Goal: Transaction & Acquisition: Purchase product/service

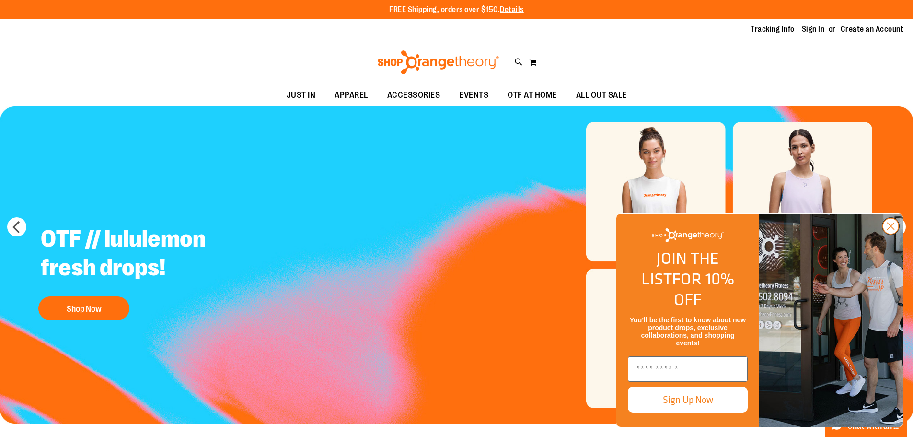
click at [892, 234] on circle "Close dialog" at bounding box center [891, 226] width 16 height 16
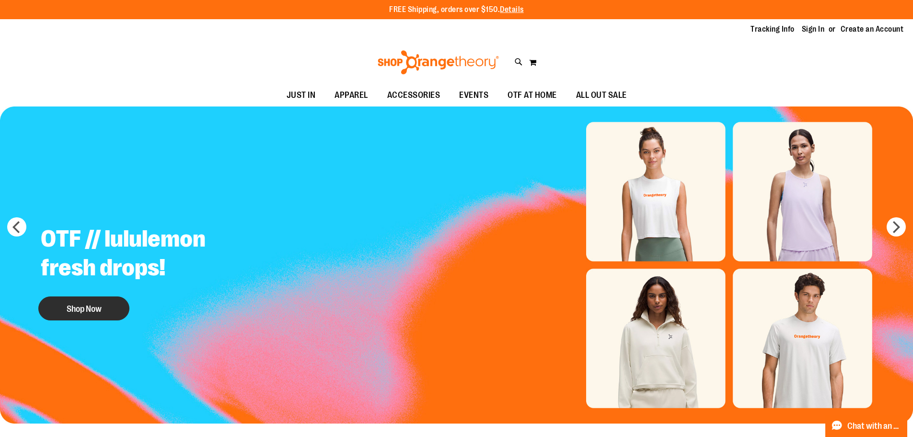
click at [107, 306] on button "Shop Now" at bounding box center [83, 308] width 91 height 24
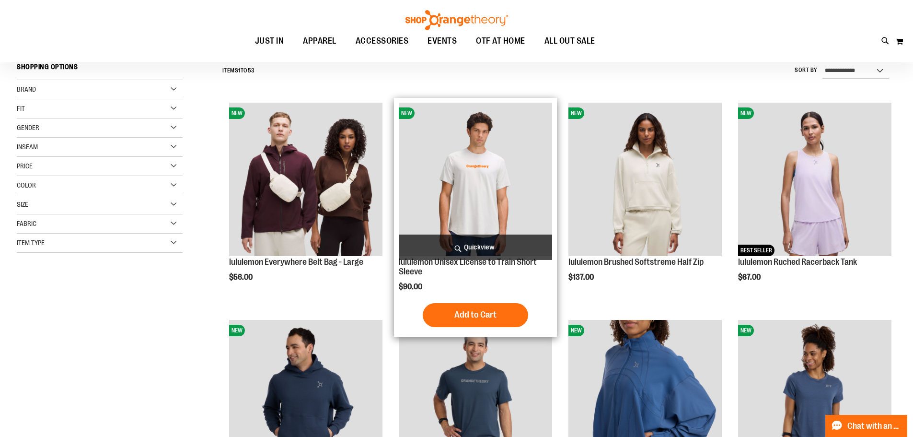
scroll to position [95, 0]
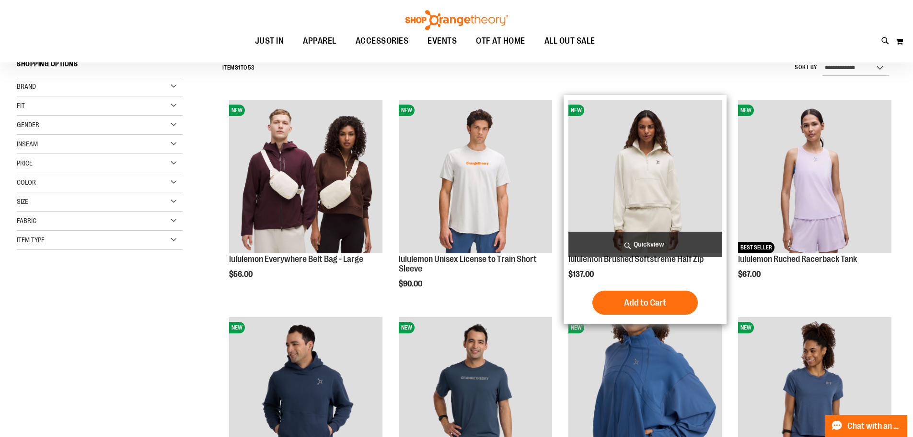
click at [647, 194] on img "product" at bounding box center [644, 176] width 153 height 153
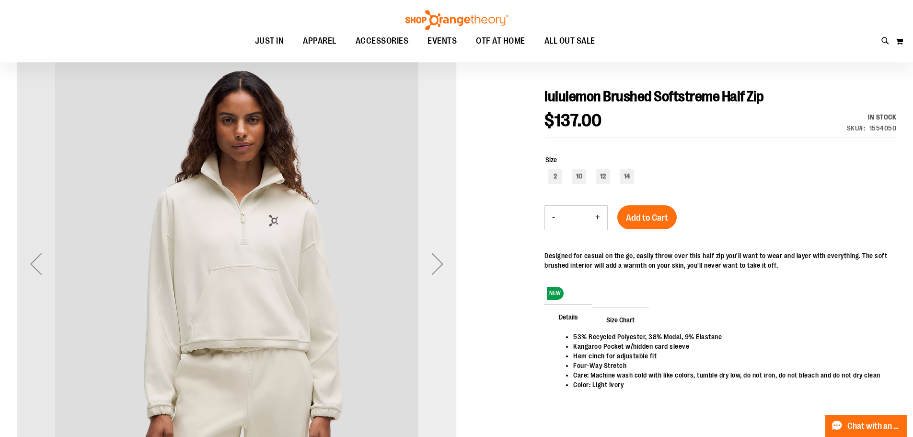
scroll to position [143, 0]
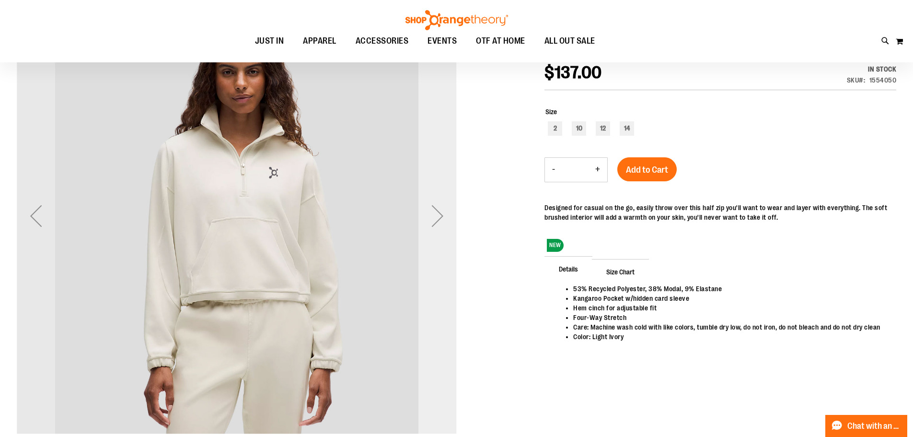
click at [432, 223] on div "Next" at bounding box center [437, 216] width 38 height 38
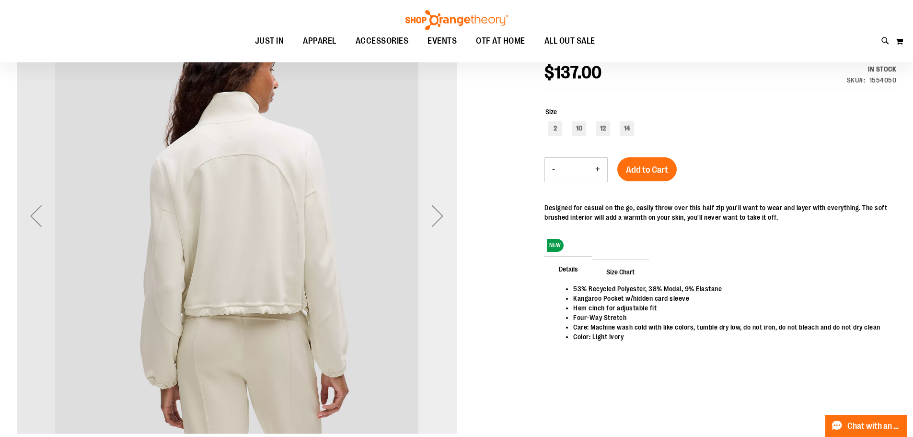
click at [432, 223] on div "Next" at bounding box center [437, 216] width 38 height 38
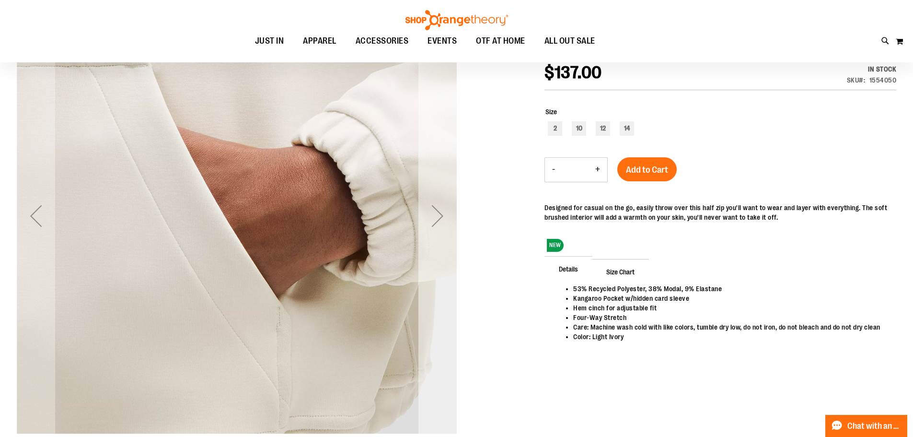
click at [432, 223] on div "Next" at bounding box center [437, 216] width 38 height 38
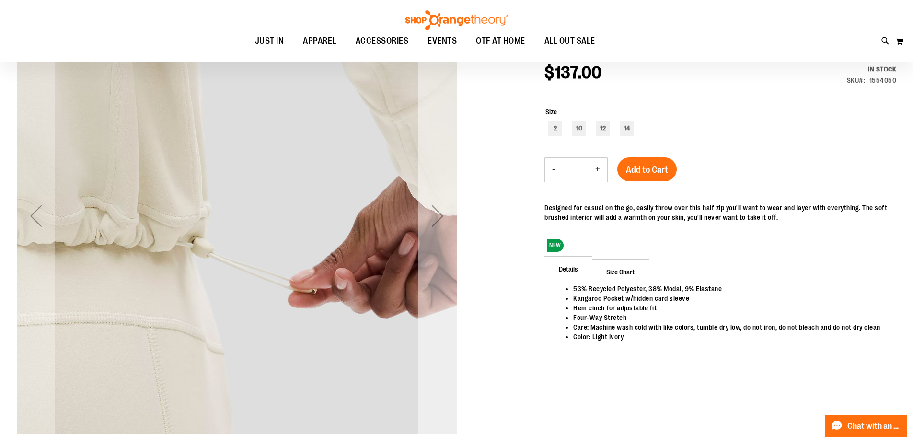
click at [432, 223] on div "Next" at bounding box center [437, 216] width 38 height 38
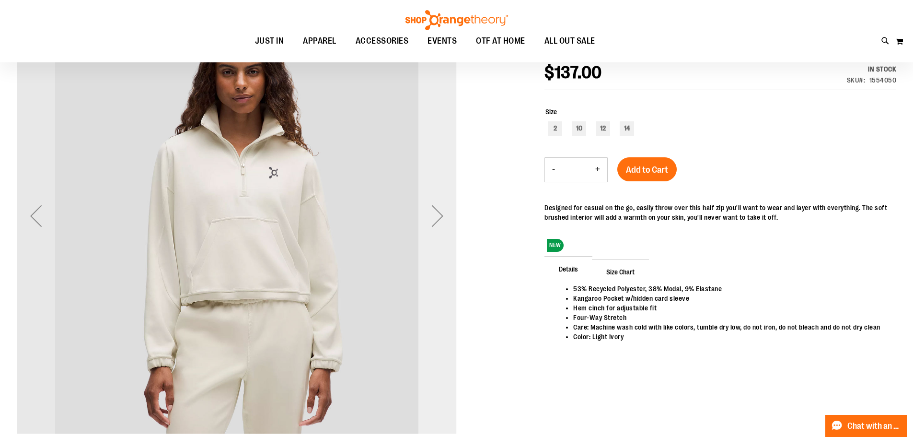
click at [432, 223] on div "Next" at bounding box center [437, 216] width 38 height 38
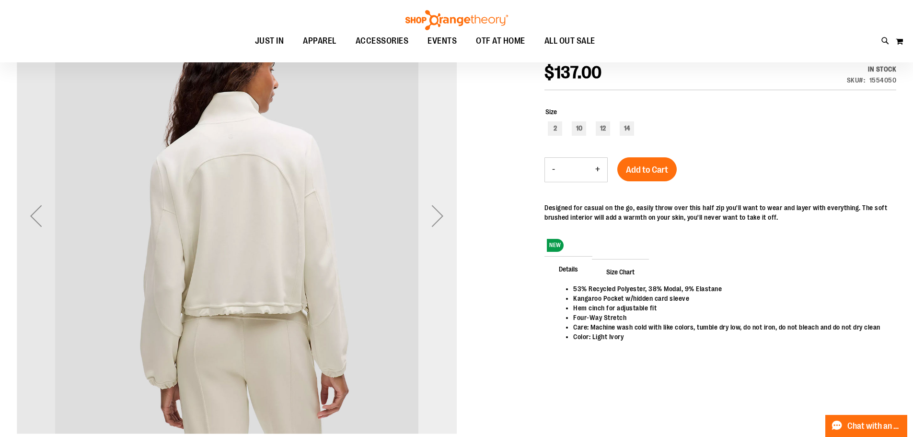
click at [432, 223] on div "Next" at bounding box center [437, 216] width 38 height 38
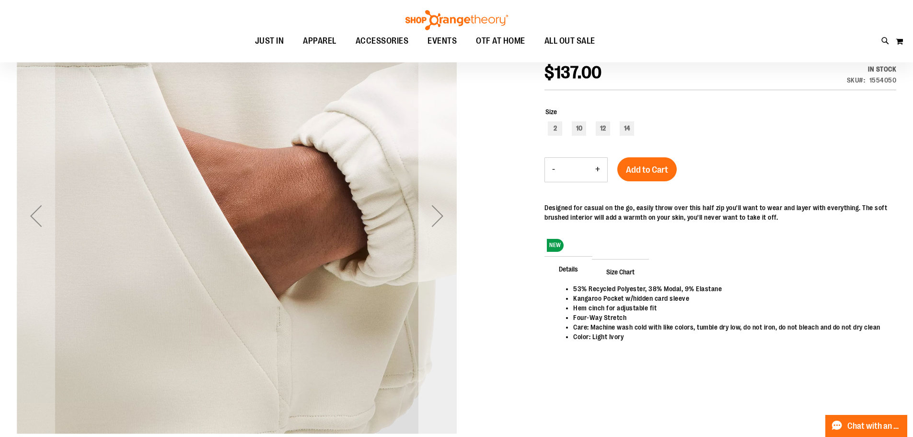
click at [432, 223] on div "Next" at bounding box center [437, 216] width 38 height 38
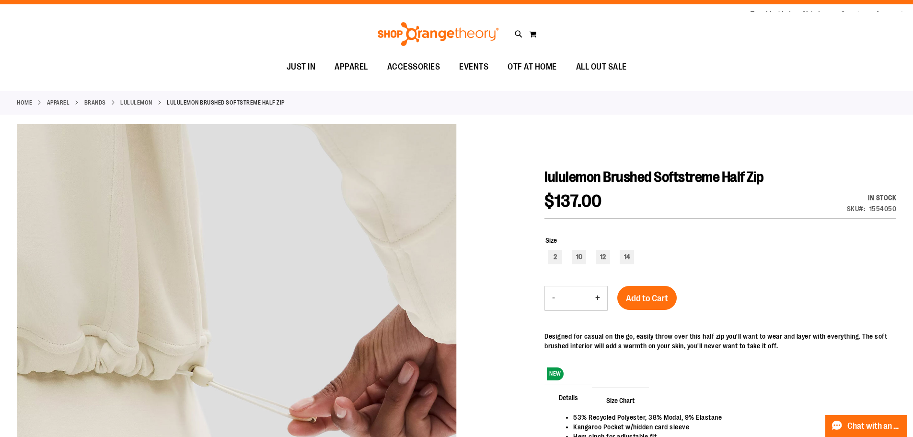
scroll to position [0, 0]
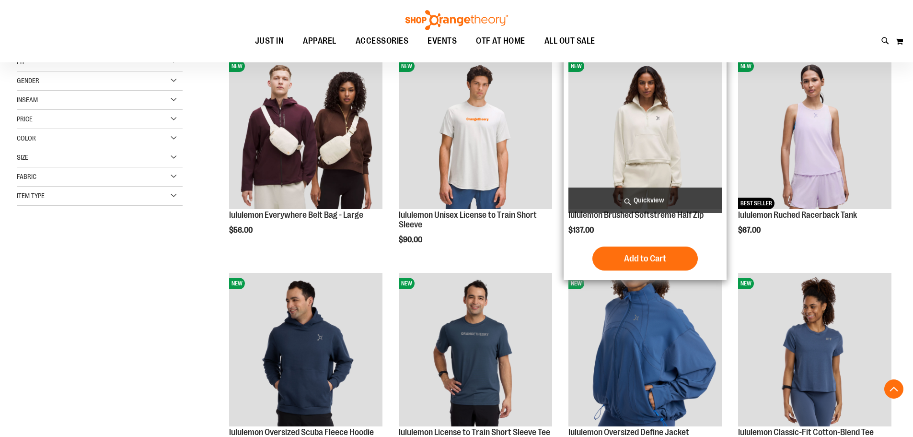
scroll to position [284, 0]
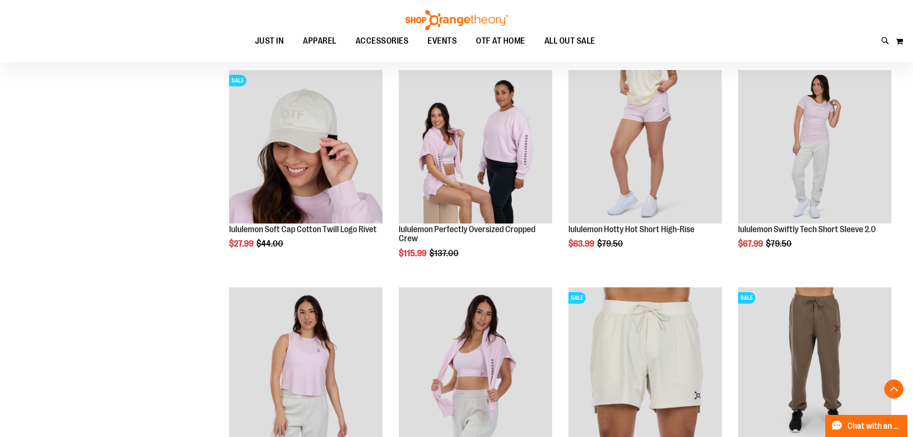
scroll to position [1003, 0]
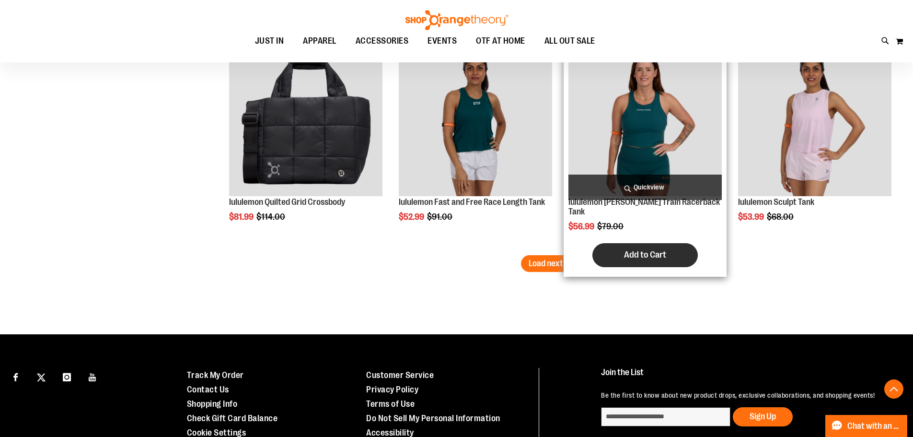
scroll to position [1914, 0]
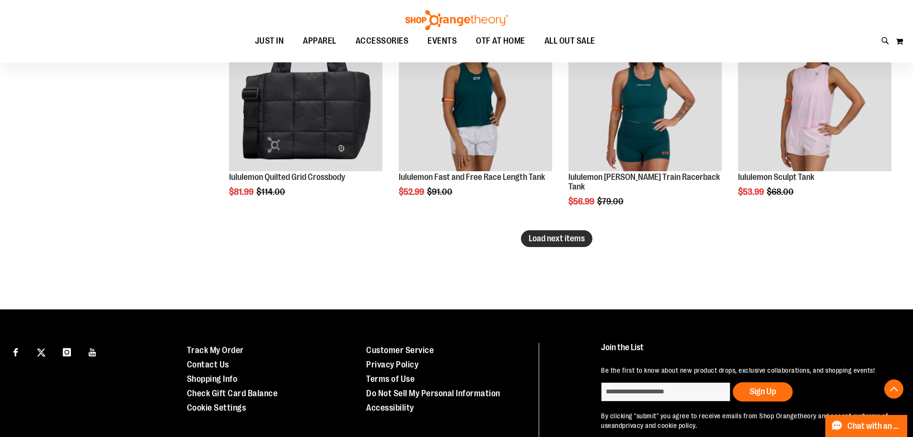
click at [555, 237] on span "Load next items" at bounding box center [557, 238] width 56 height 10
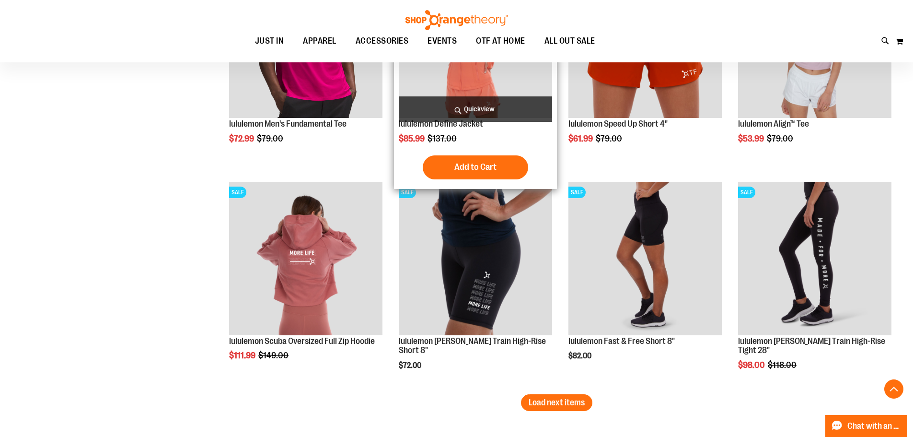
scroll to position [2441, 0]
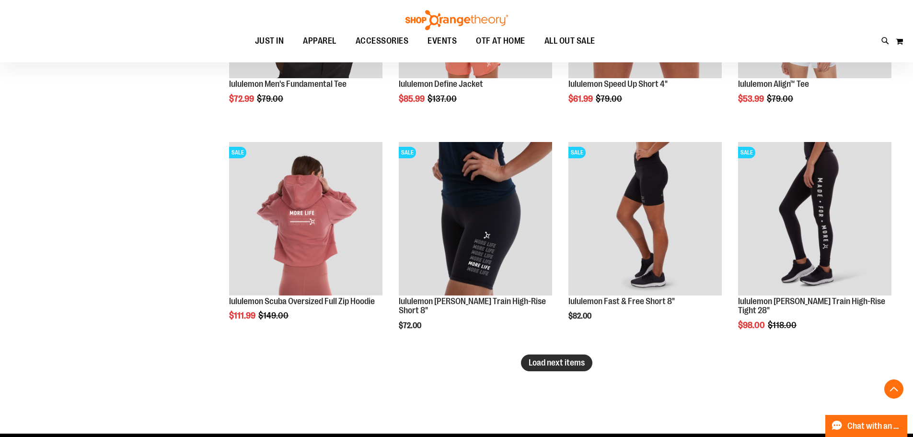
click at [578, 360] on span "Load next items" at bounding box center [557, 363] width 56 height 10
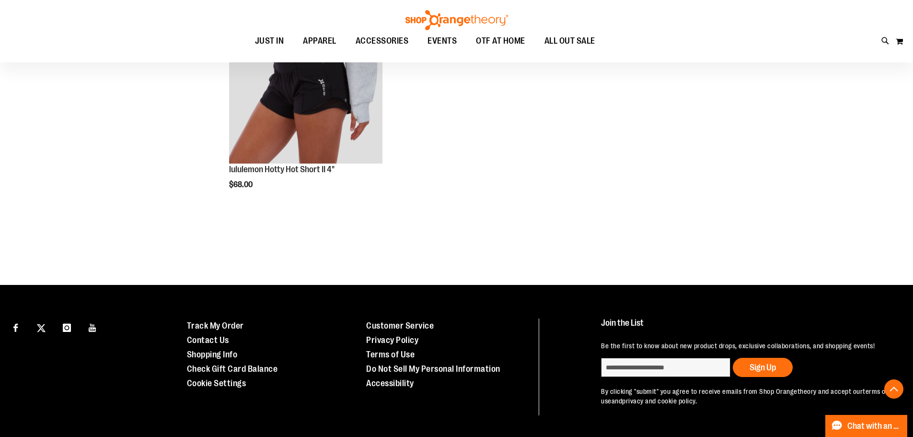
scroll to position [3016, 0]
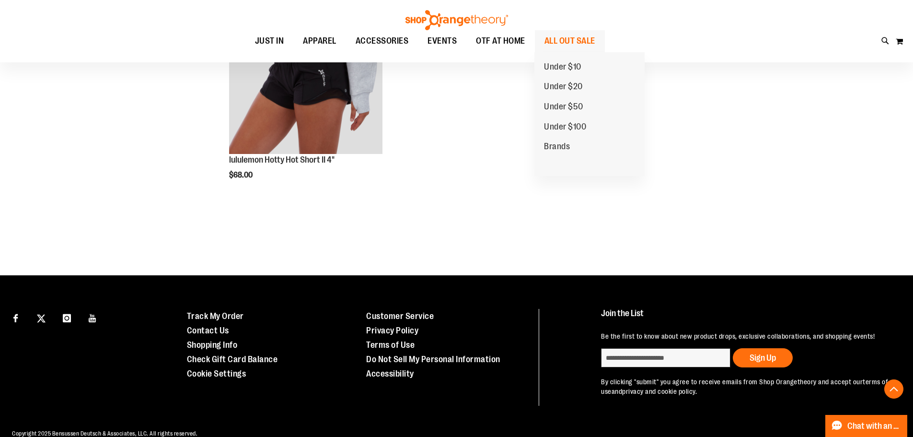
click at [556, 42] on span "ALL OUT SALE" at bounding box center [570, 41] width 51 height 22
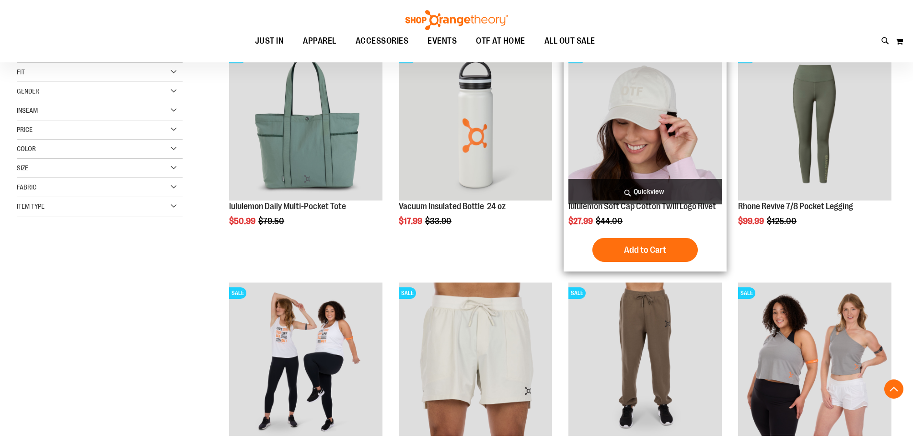
scroll to position [239, 0]
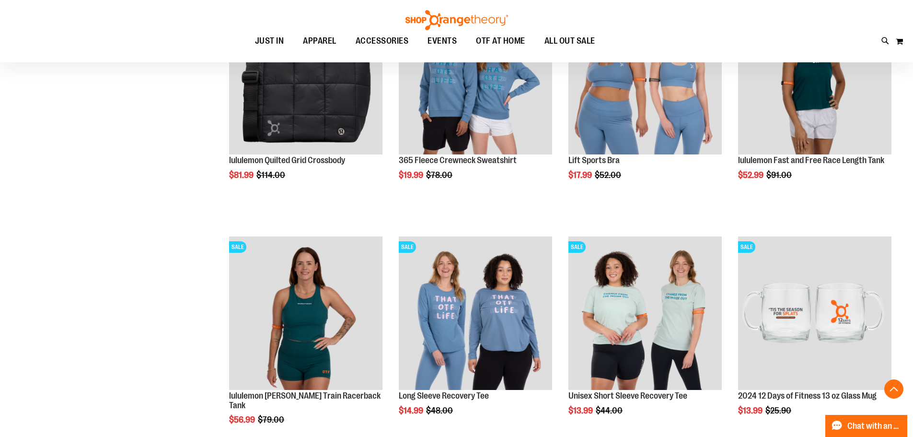
scroll to position [671, 0]
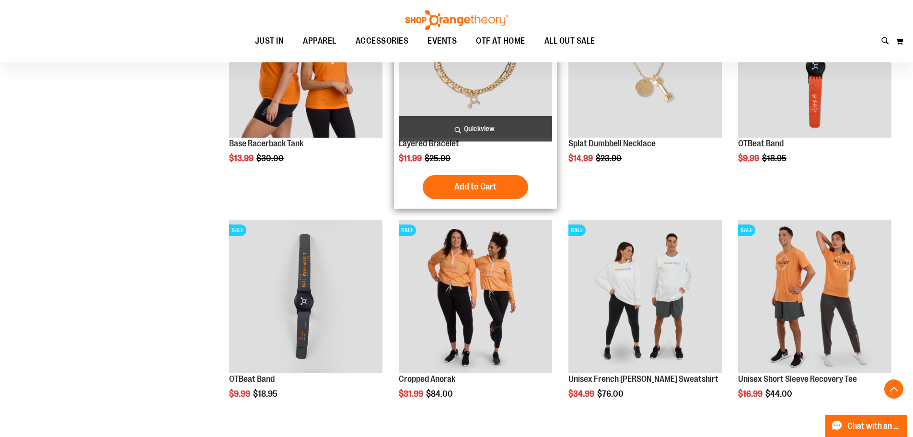
scroll to position [1965, 0]
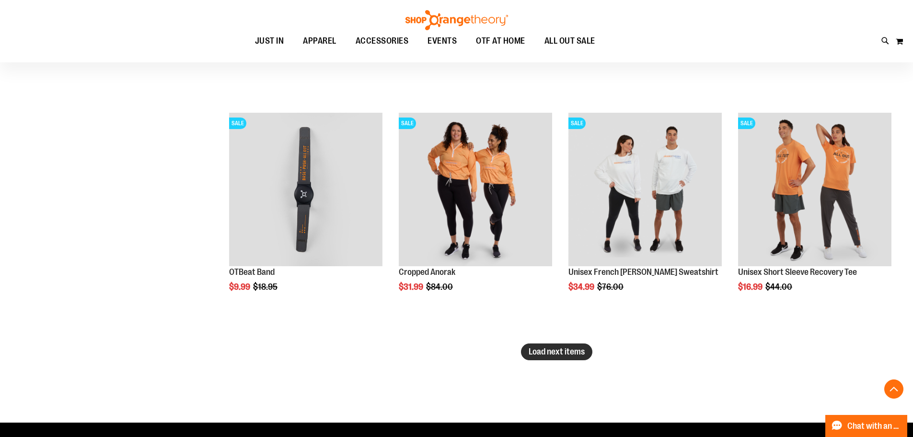
click at [543, 357] on button "Load next items" at bounding box center [556, 351] width 71 height 17
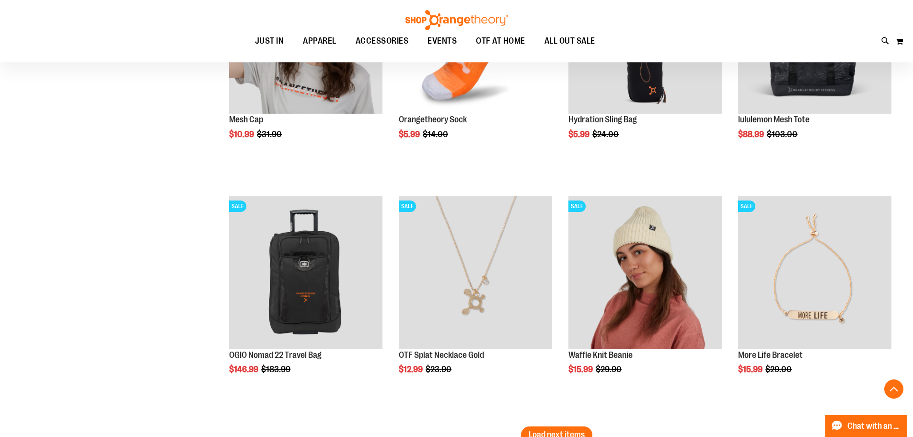
scroll to position [2684, 0]
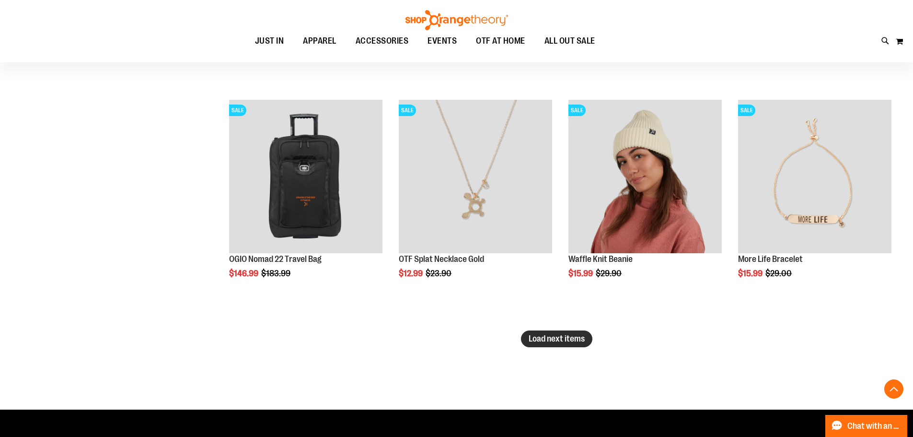
click at [553, 347] on button "Load next items" at bounding box center [556, 338] width 71 height 17
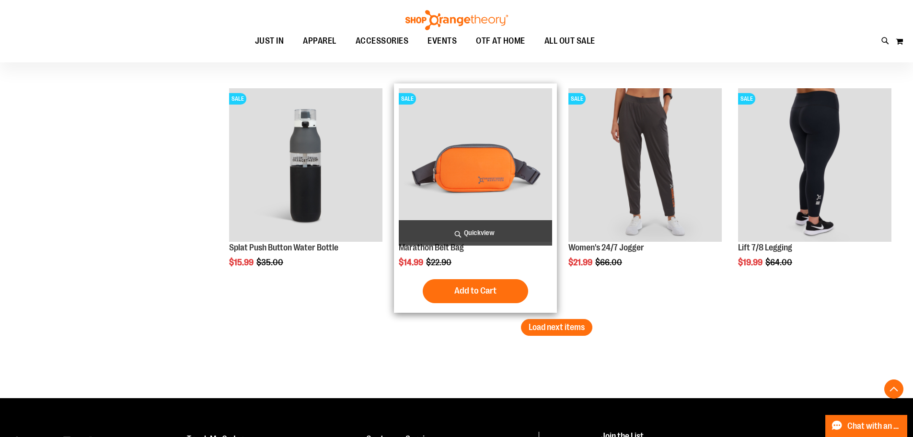
scroll to position [3451, 0]
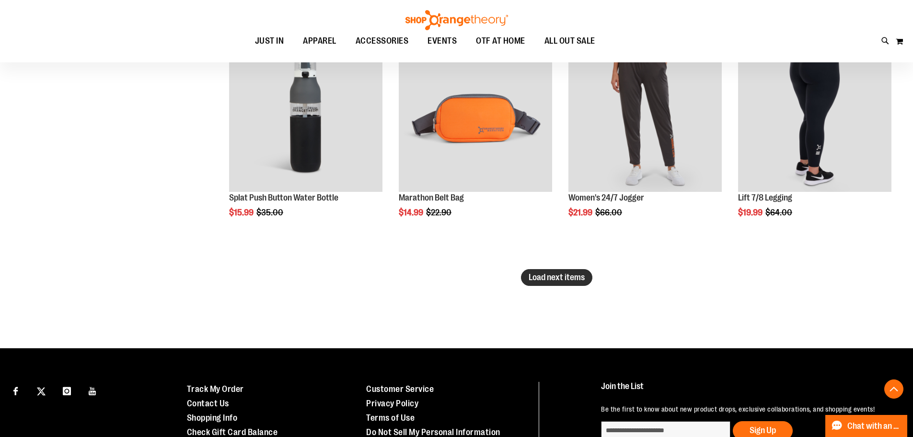
click at [533, 282] on button "Load next items" at bounding box center [556, 277] width 71 height 17
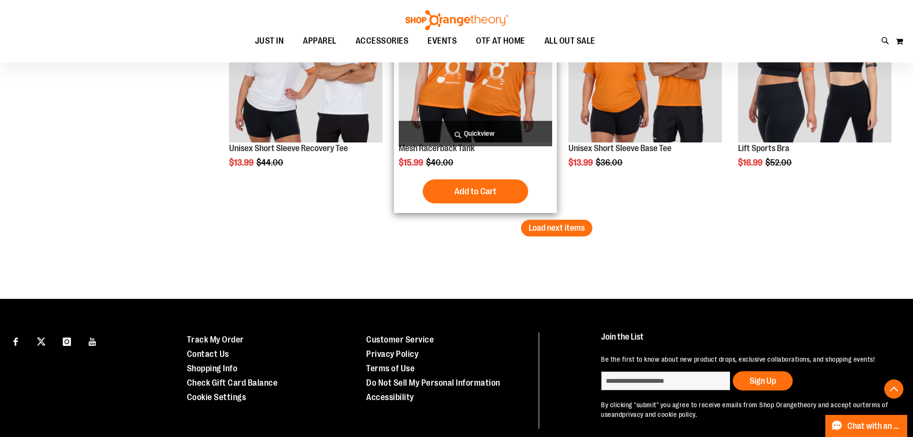
scroll to position [4218, 0]
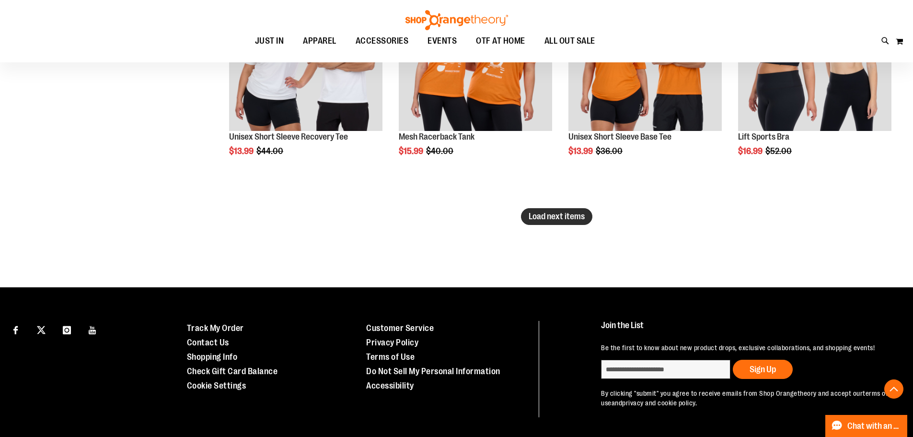
click at [545, 222] on button "Load next items" at bounding box center [556, 216] width 71 height 17
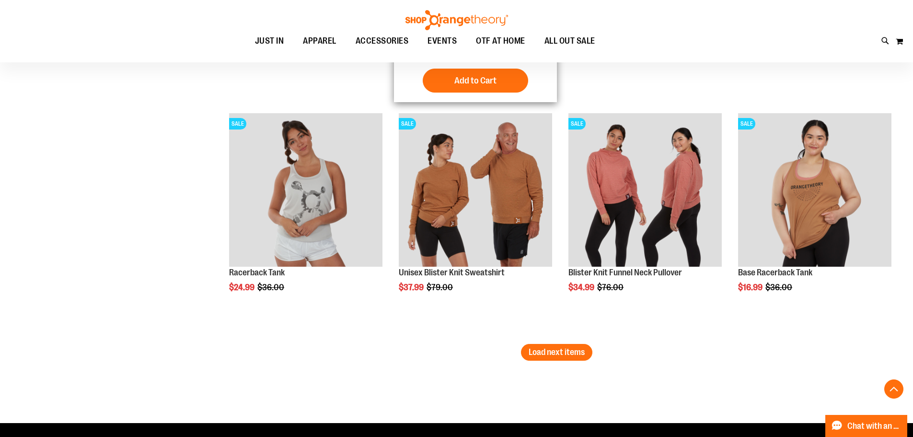
scroll to position [4793, 0]
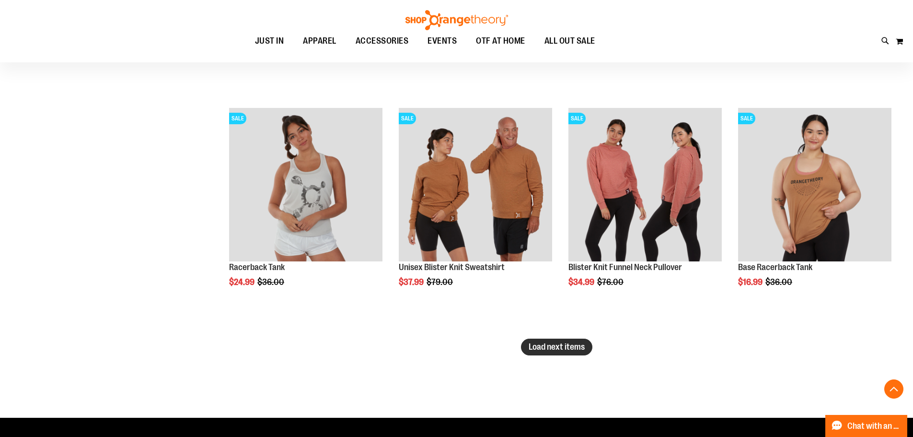
click at [556, 343] on span "Load next items" at bounding box center [557, 347] width 56 height 10
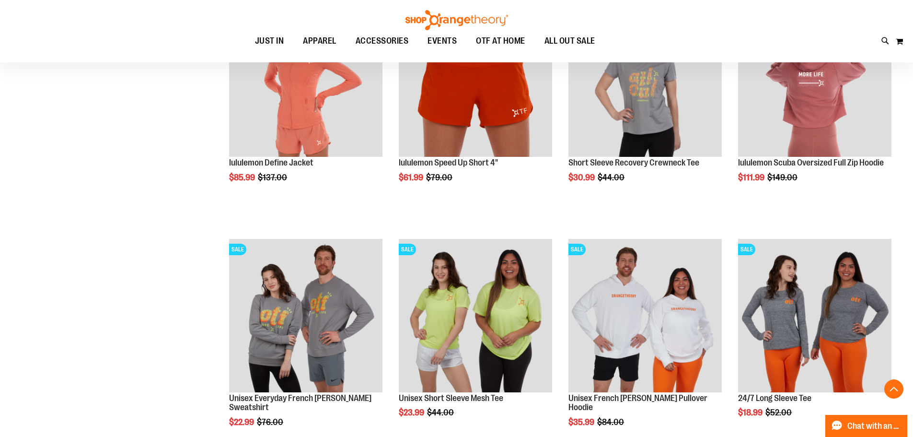
scroll to position [5464, 0]
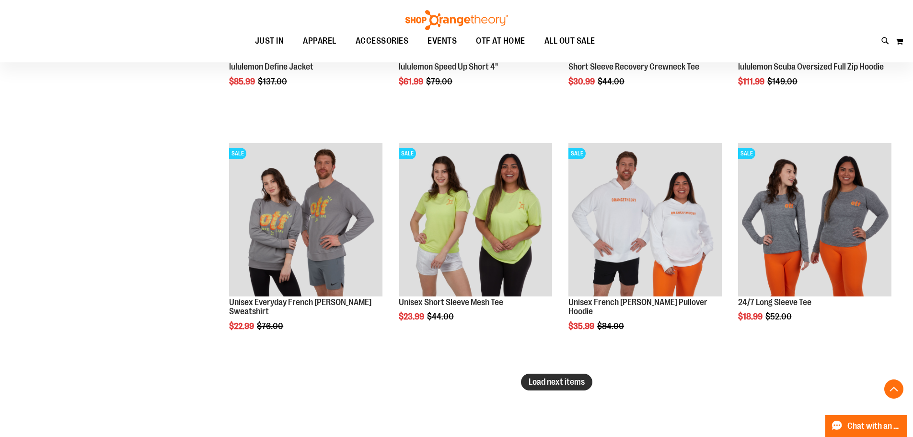
click at [569, 380] on span "Load next items" at bounding box center [557, 382] width 56 height 10
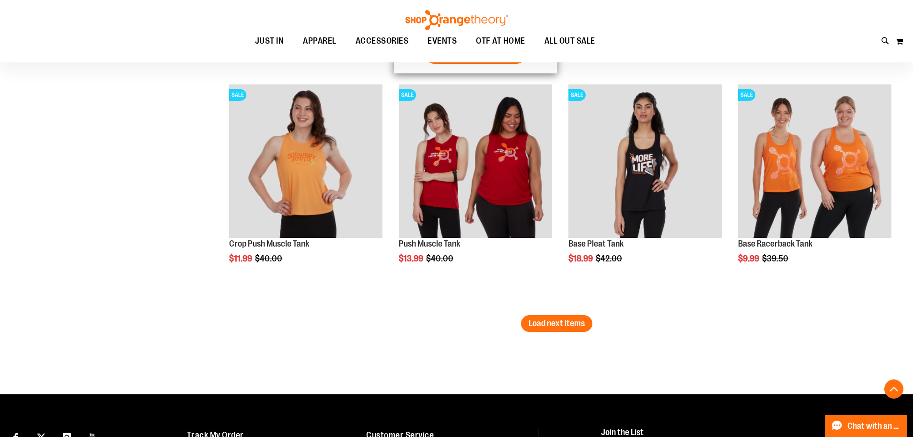
scroll to position [6231, 0]
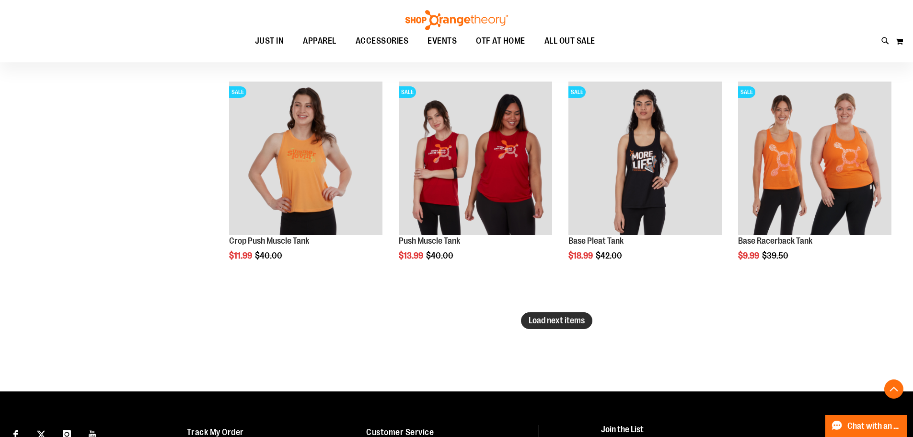
click at [554, 319] on span "Load next items" at bounding box center [557, 320] width 56 height 10
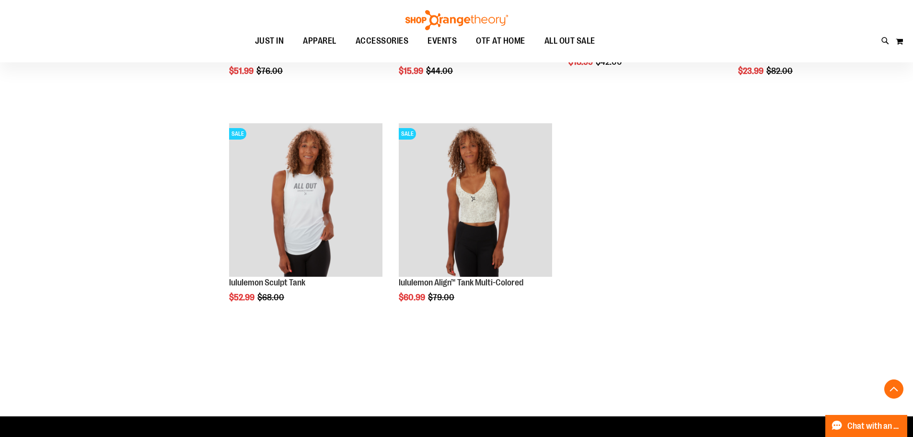
scroll to position [6998, 0]
